Goal: Task Accomplishment & Management: Use online tool/utility

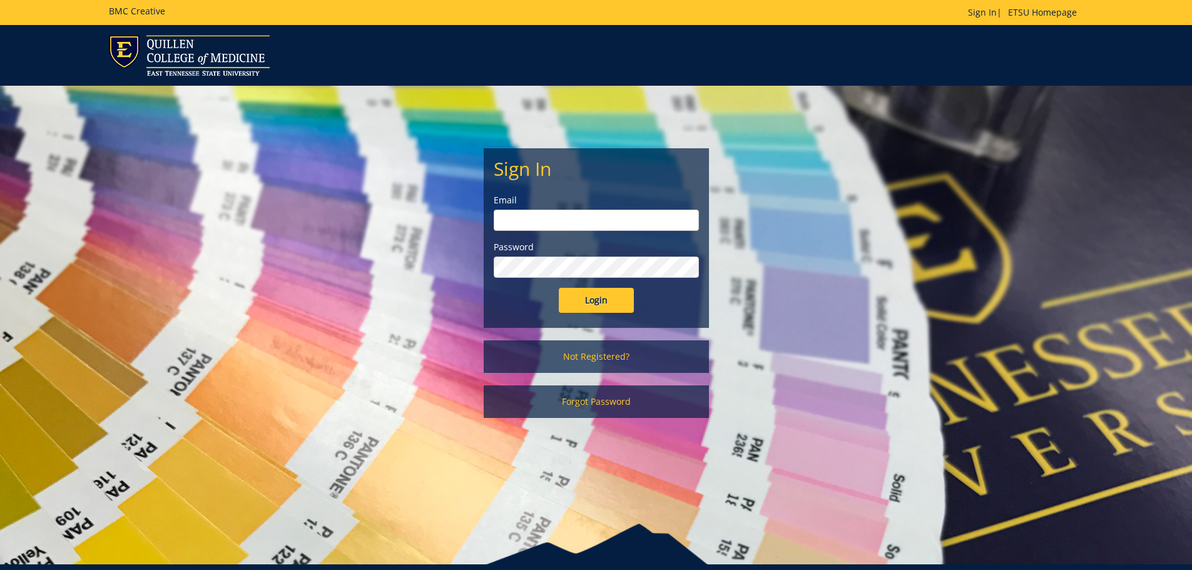
click at [530, 216] on input "email" at bounding box center [596, 220] width 205 height 21
click at [530, 217] on input "email" at bounding box center [596, 220] width 205 height 21
type input "newlon@etsu.edu"
click at [559, 288] on input "Login" at bounding box center [596, 300] width 75 height 25
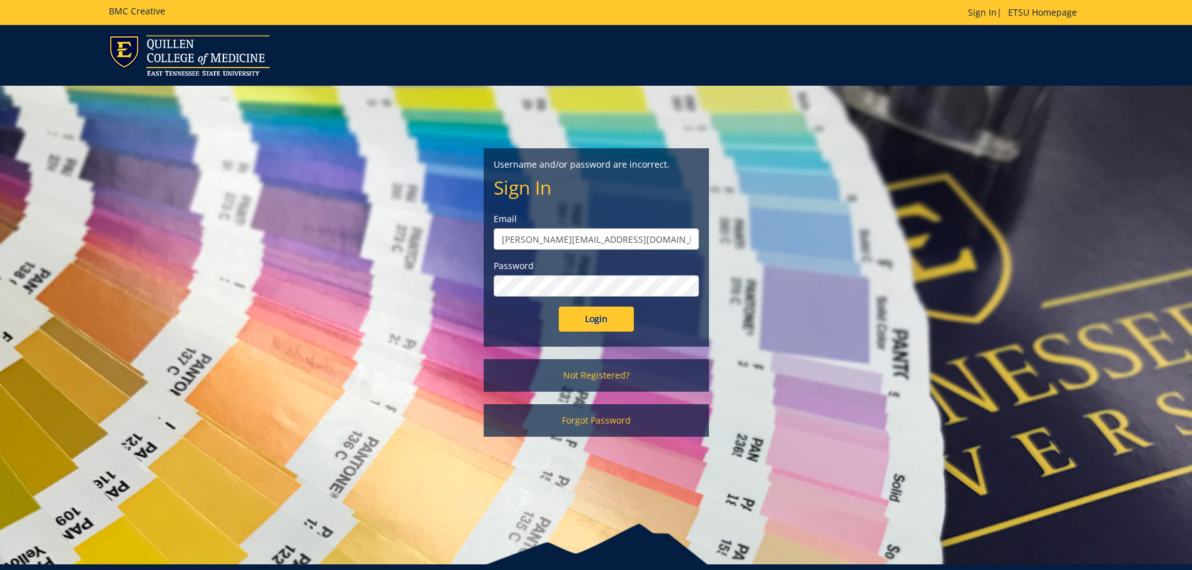
click at [537, 296] on form "Username and/or password are incorrect. Sign In Email newlon@etsu.edu Password …" at bounding box center [596, 244] width 205 height 173
click at [559, 307] on input "Login" at bounding box center [596, 319] width 75 height 25
click at [589, 240] on input "newlon@etsu.edu" at bounding box center [596, 238] width 205 height 21
click at [559, 307] on input "Login" at bounding box center [596, 319] width 75 height 25
click at [588, 240] on input "[PERSON_NAME][EMAIL_ADDRESS][DOMAIN_NAME]" at bounding box center [596, 238] width 205 height 21
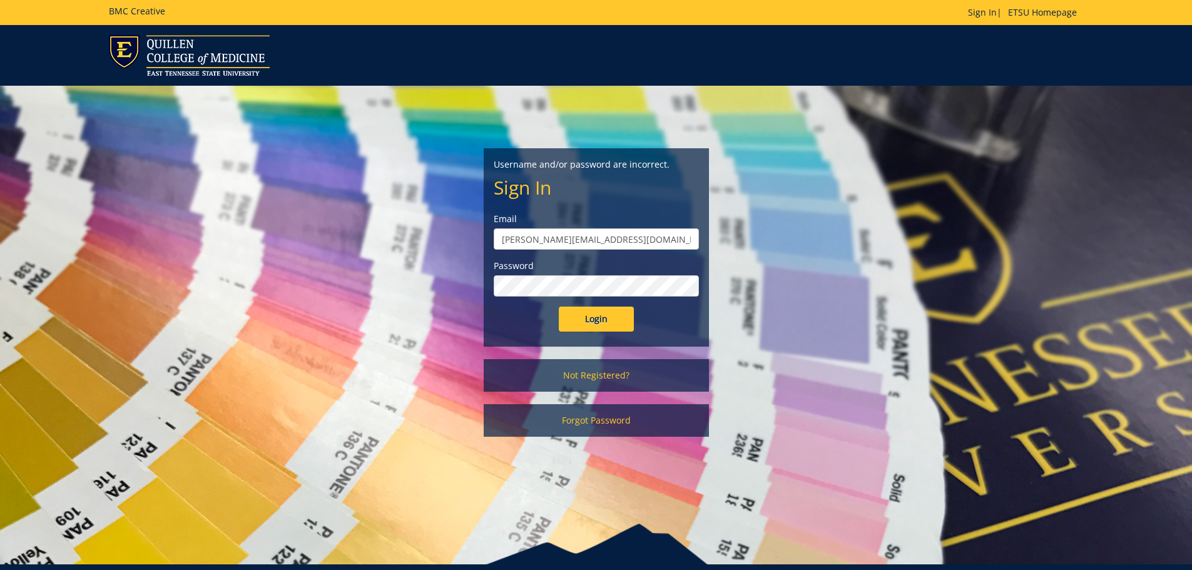
type input "[PERSON_NAME][EMAIL_ADDRESS][DOMAIN_NAME]"
click at [559, 307] on input "Login" at bounding box center [596, 319] width 75 height 25
click at [612, 315] on input "Login" at bounding box center [596, 319] width 75 height 25
drag, startPoint x: 630, startPoint y: 241, endPoint x: 485, endPoint y: 233, distance: 145.3
click at [485, 233] on div "Username and/or password are incorrect. Sign In Email newlon@mail.etsu.edu Pass…" at bounding box center [596, 247] width 224 height 197
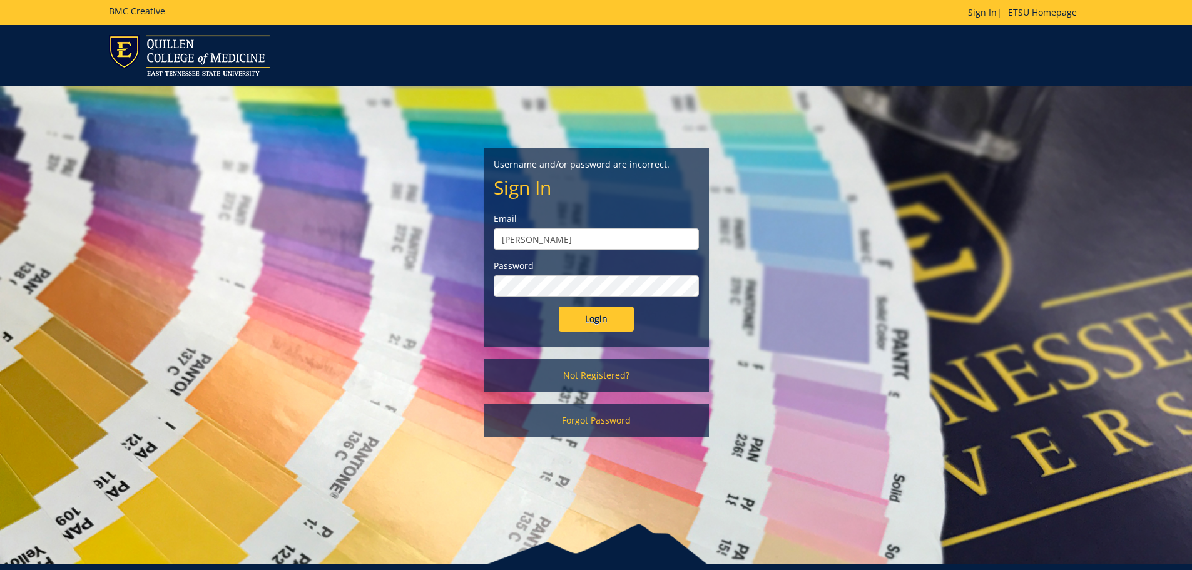
type input "[PERSON_NAME][EMAIL_ADDRESS][DOMAIN_NAME]"
click at [559, 307] on input "Login" at bounding box center [596, 319] width 75 height 25
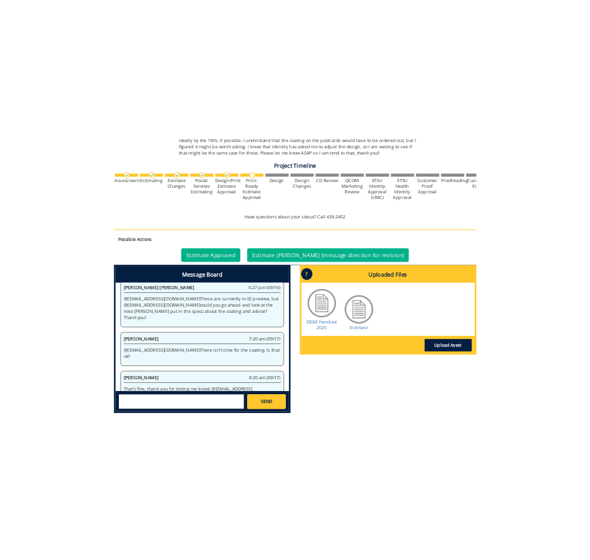
scroll to position [500, 0]
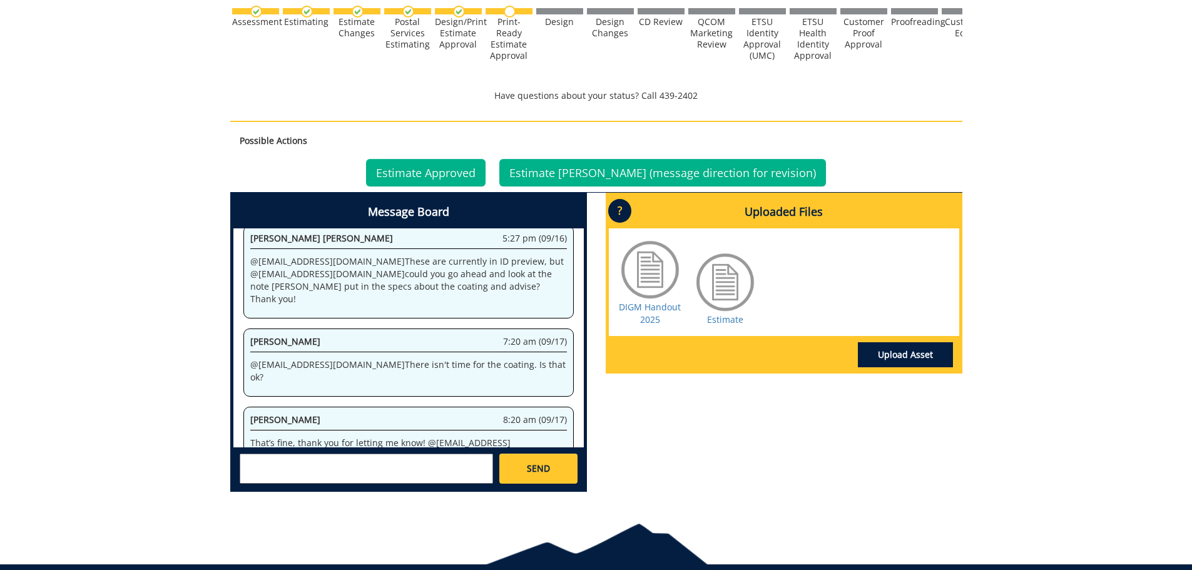
click at [649, 274] on div at bounding box center [650, 269] width 63 height 63
click at [647, 280] on div at bounding box center [650, 269] width 63 height 63
click at [649, 305] on link "DIGM Handout 2025" at bounding box center [650, 313] width 62 height 24
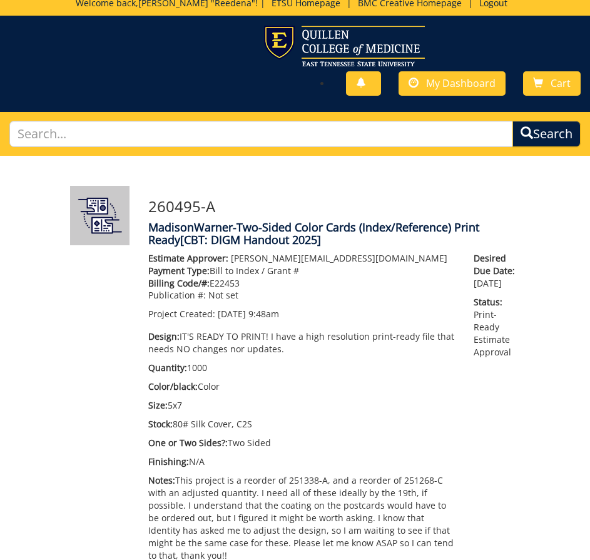
scroll to position [0, 0]
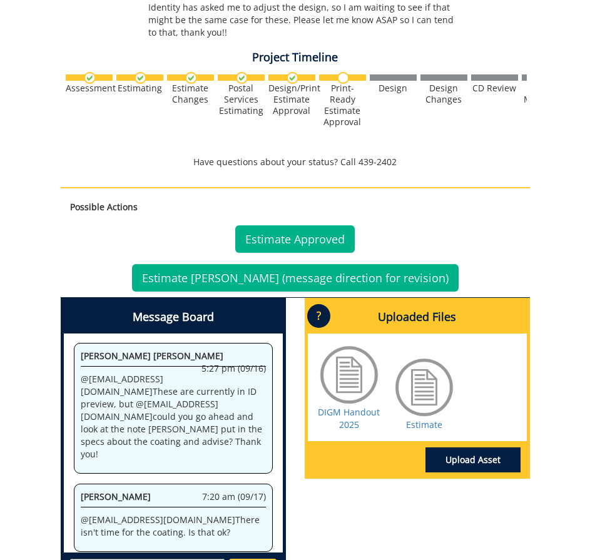
scroll to position [563, 0]
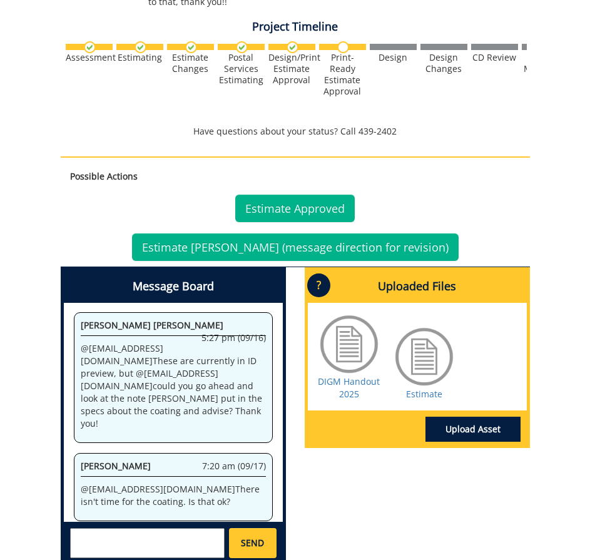
drag, startPoint x: 425, startPoint y: 303, endPoint x: 438, endPoint y: 325, distance: 25.5
click at [438, 325] on div at bounding box center [424, 356] width 63 height 63
click at [350, 375] on link "DIGM Handout 2025" at bounding box center [349, 387] width 62 height 24
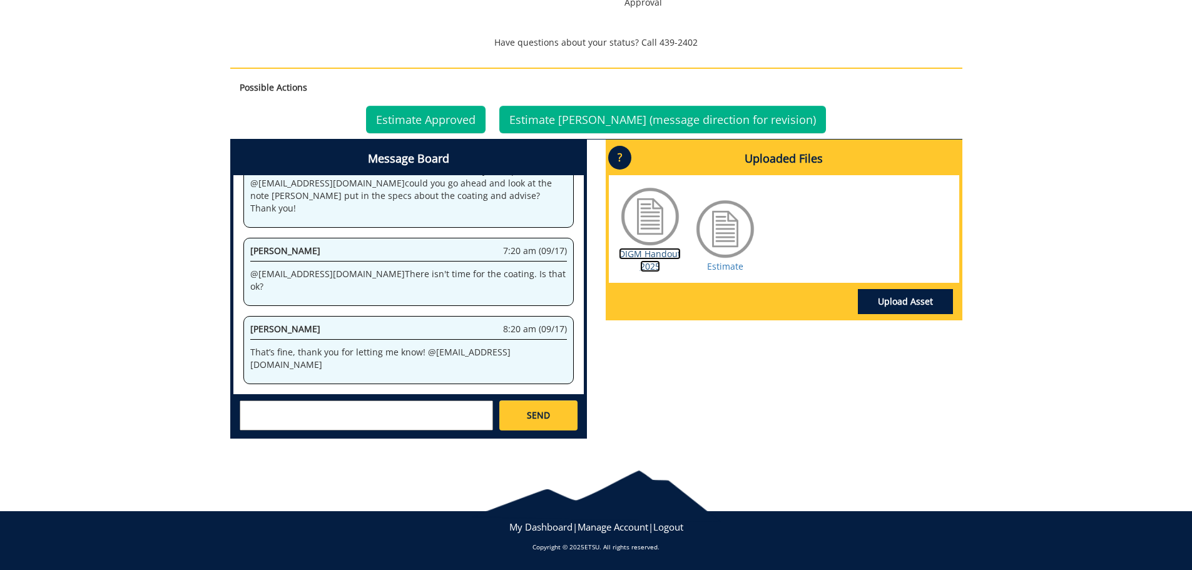
scroll to position [220, 0]
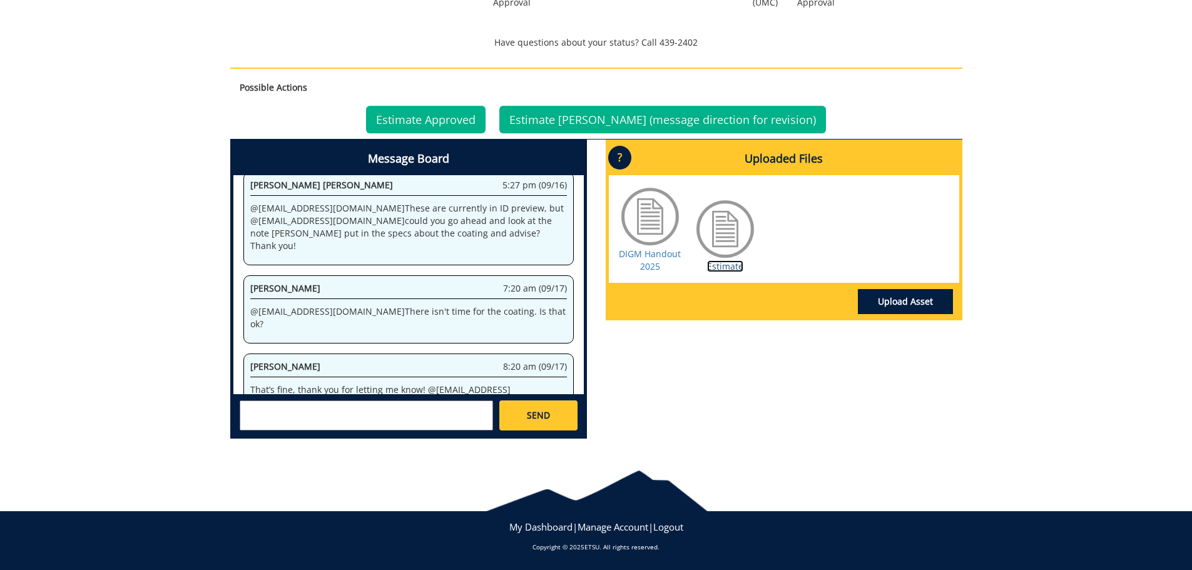
click at [720, 267] on link "Estimate" at bounding box center [725, 266] width 36 height 12
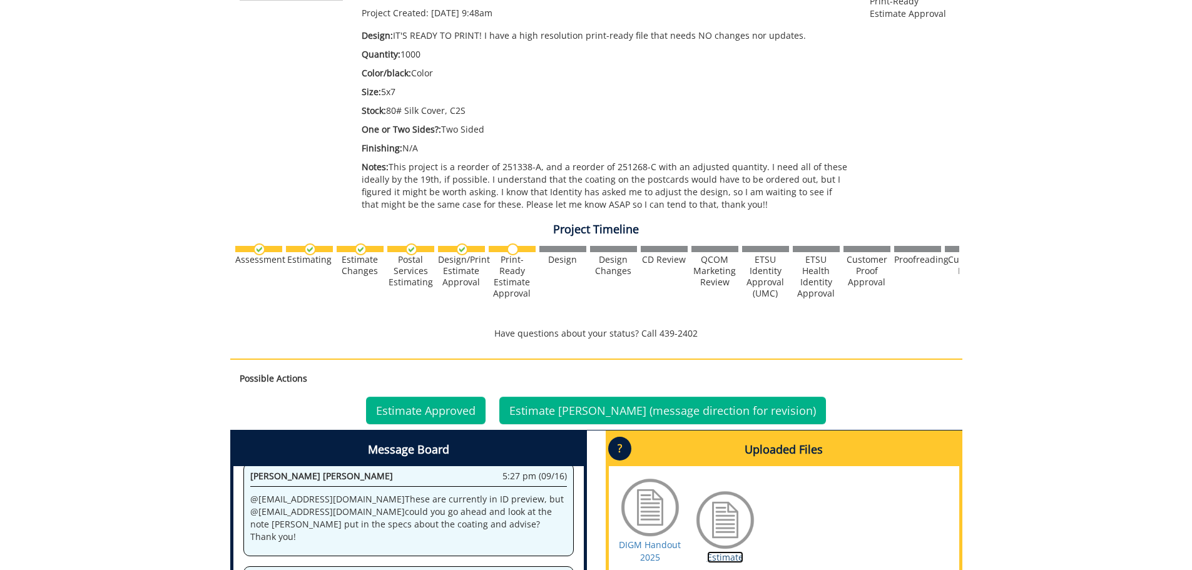
scroll to position [241, 0]
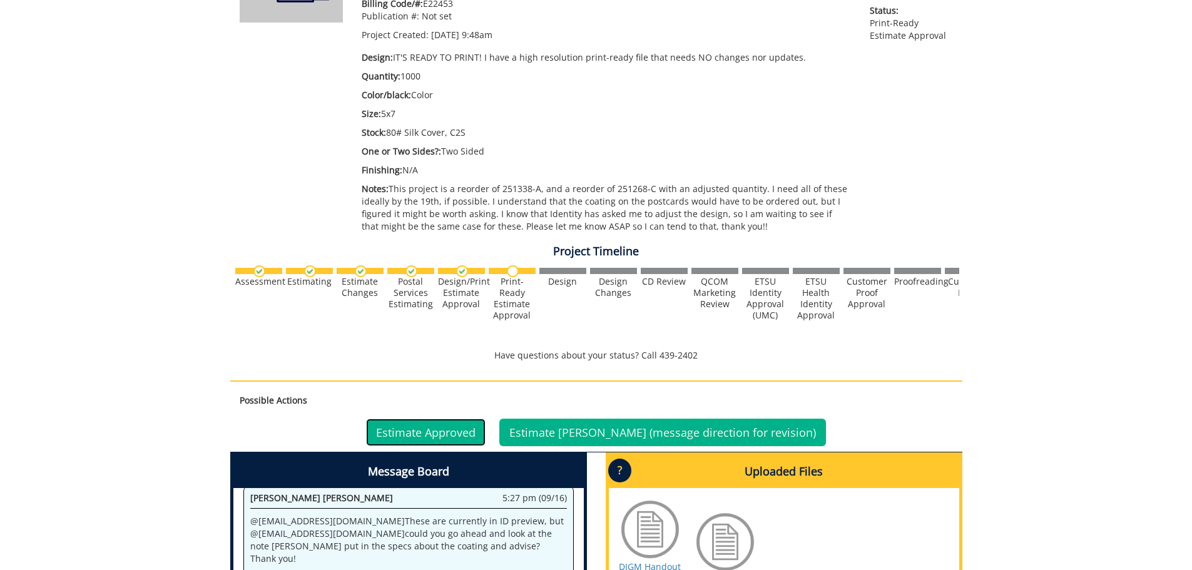
click at [479, 428] on link "Estimate Approved" at bounding box center [425, 432] width 119 height 28
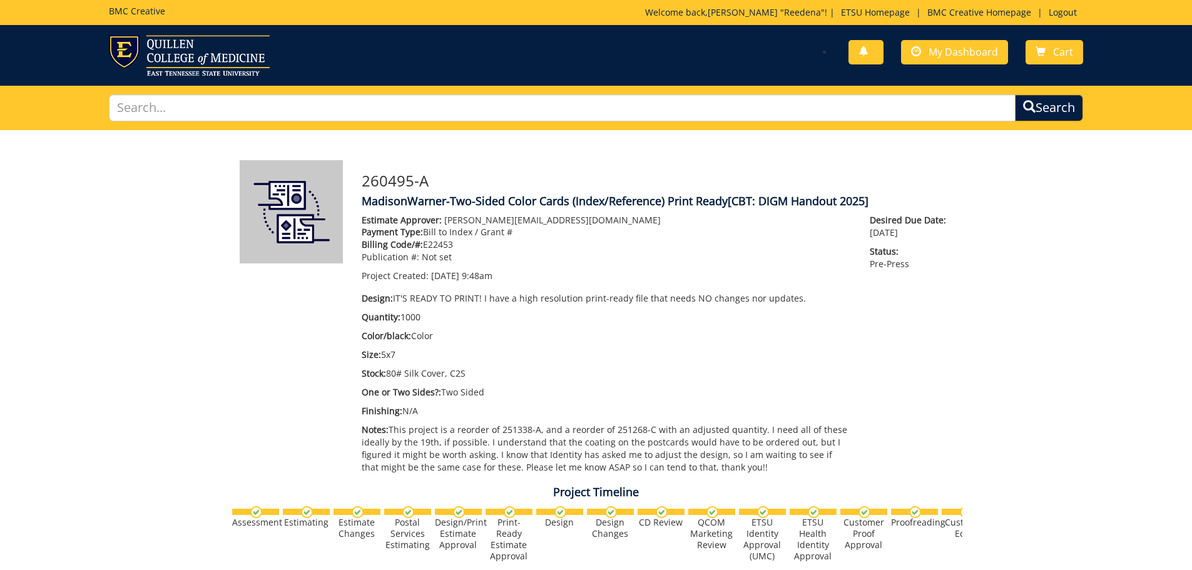
scroll to position [220, 0]
click at [1068, 14] on link "Logout" at bounding box center [1062, 12] width 41 height 12
